Goal: Find specific page/section: Find specific page/section

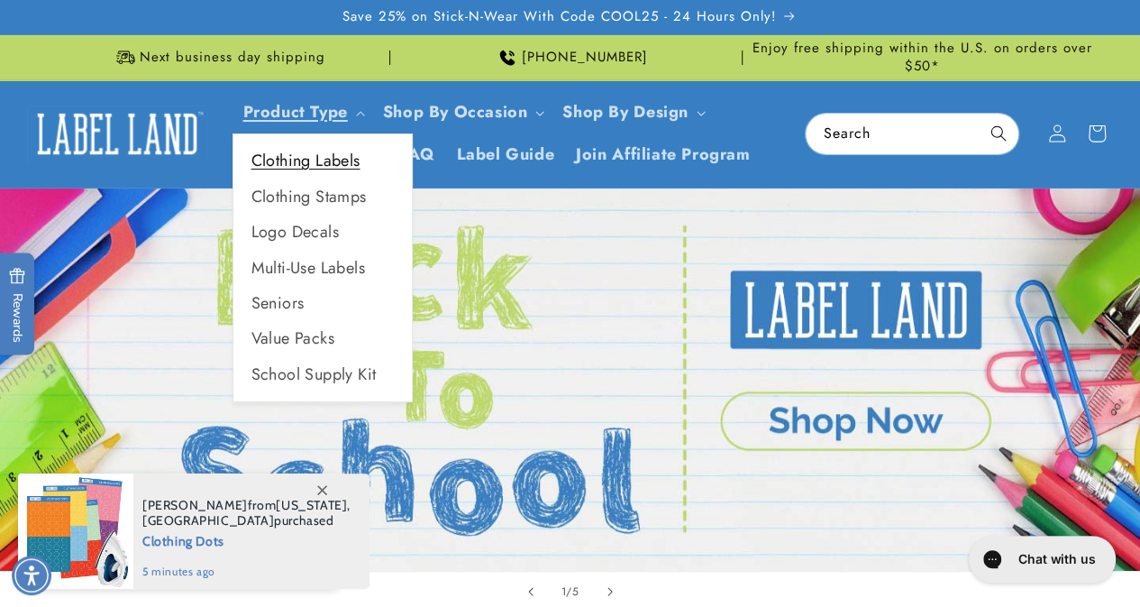
click at [324, 157] on link "Clothing Labels" at bounding box center [322, 160] width 178 height 35
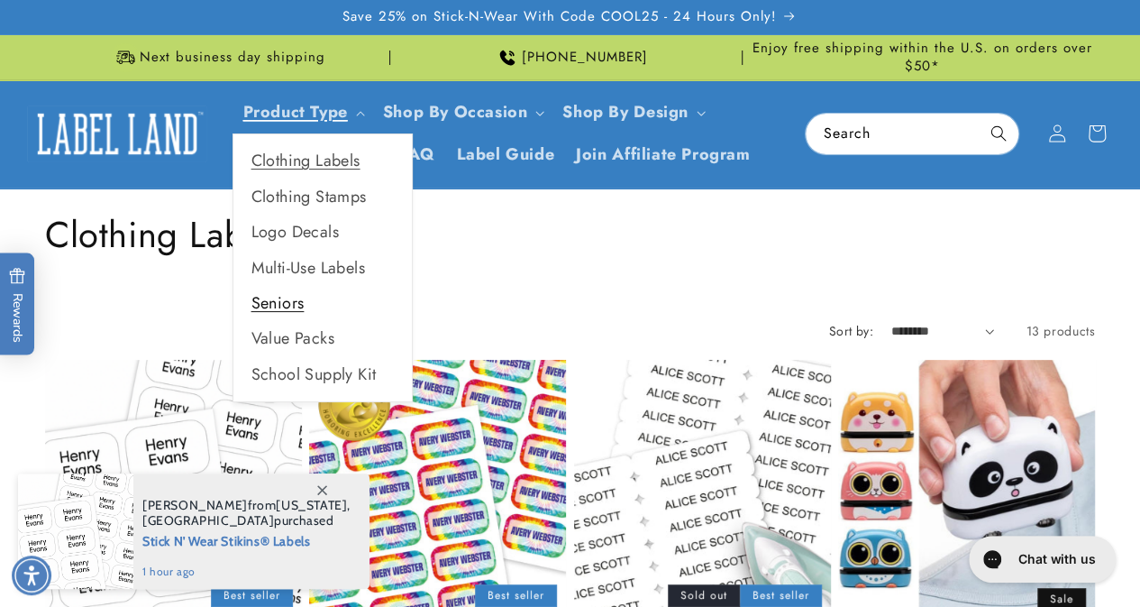
click at [302, 306] on link "Seniors" at bounding box center [322, 303] width 178 height 35
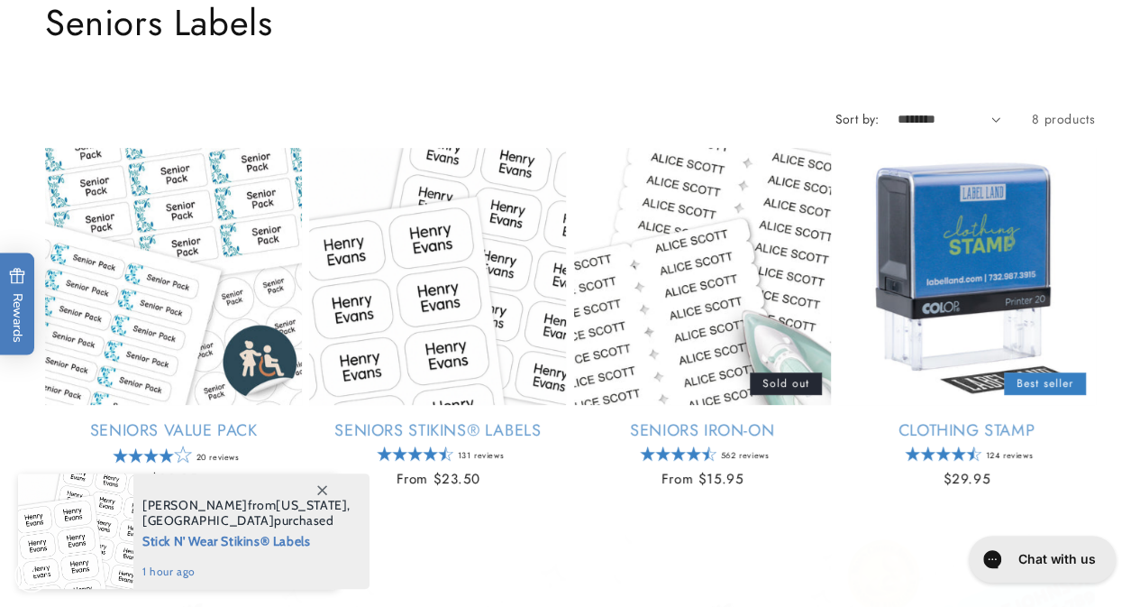
scroll to position [270, 0]
